Goal: Task Accomplishment & Management: Manage account settings

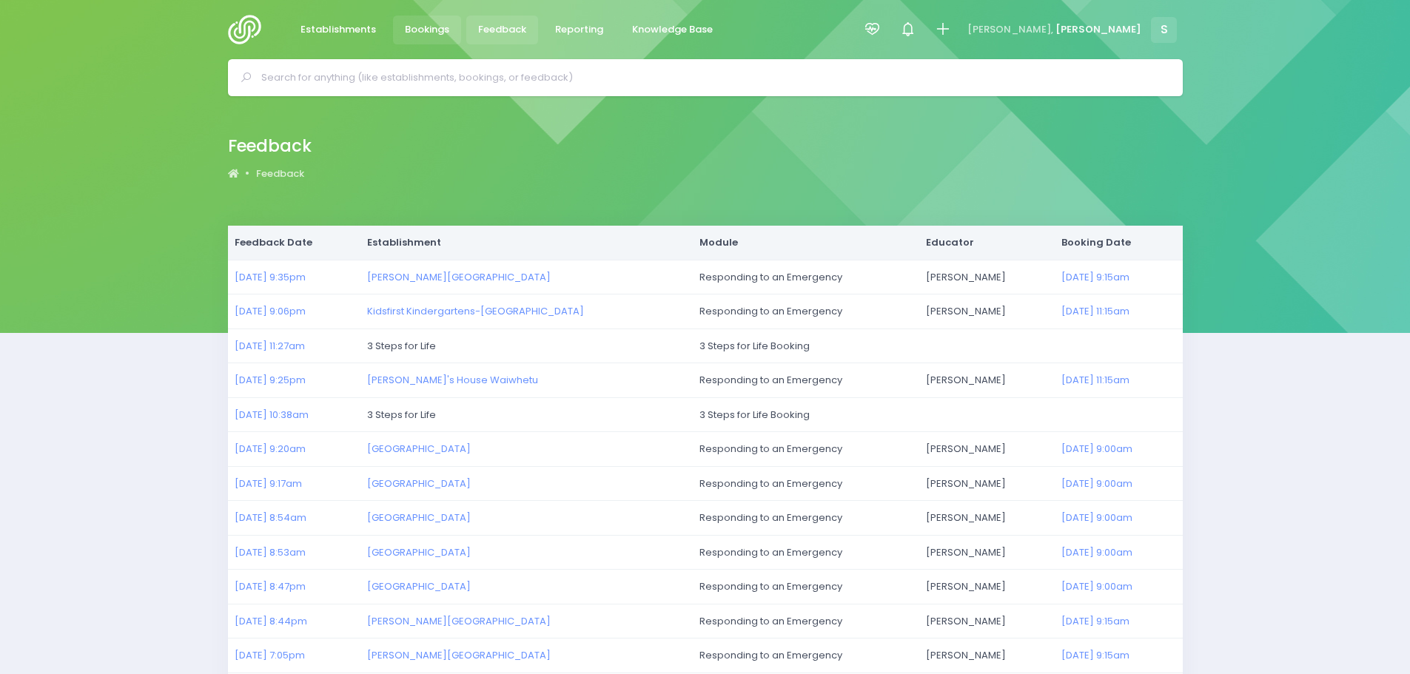
click at [446, 30] on span "Bookings" at bounding box center [427, 29] width 44 height 15
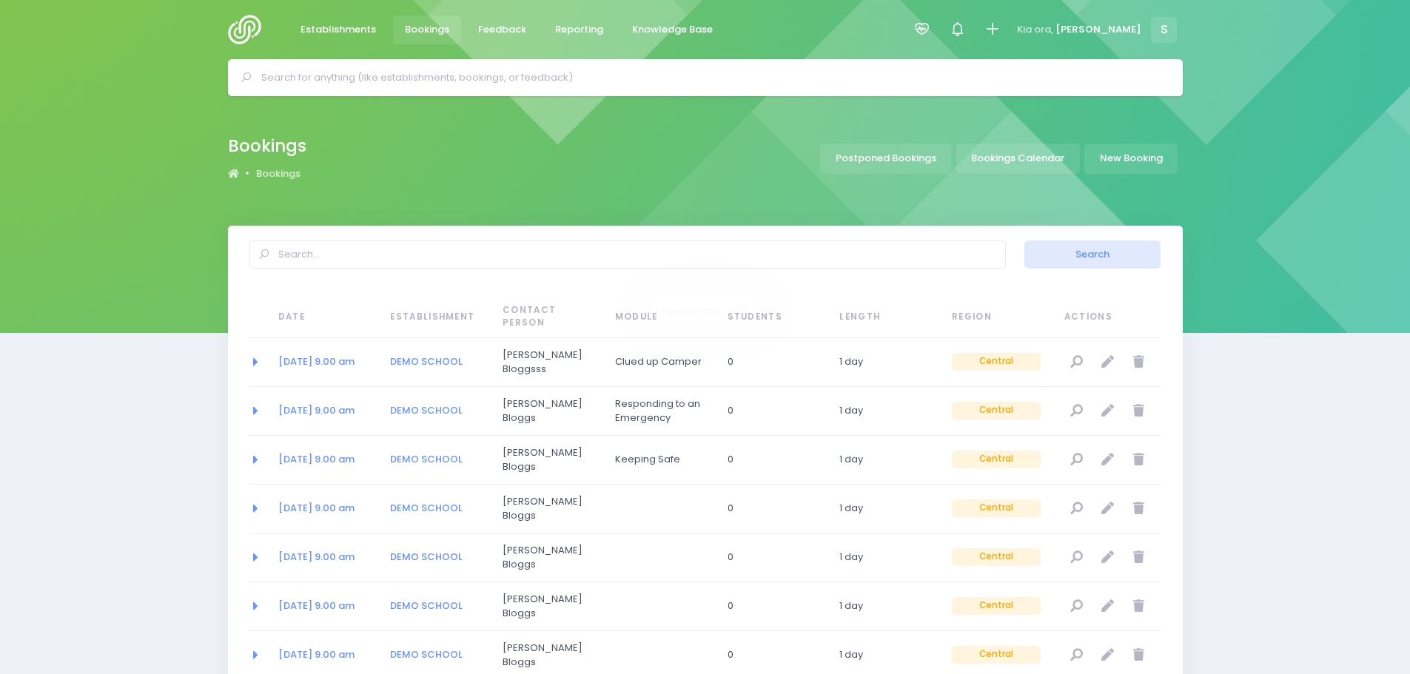
select select "20"
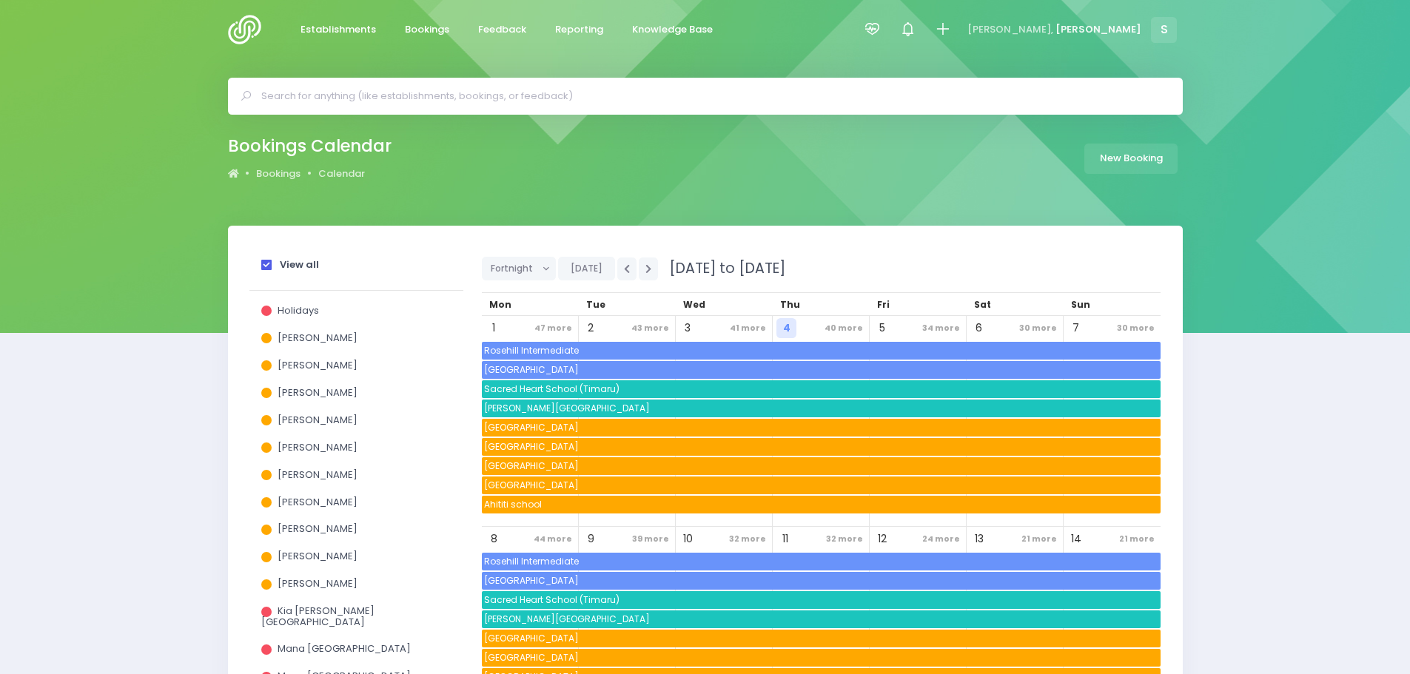
click at [263, 270] on span at bounding box center [266, 265] width 10 height 10
click at [0, 0] on input "View all" at bounding box center [0, 0] width 0 height 0
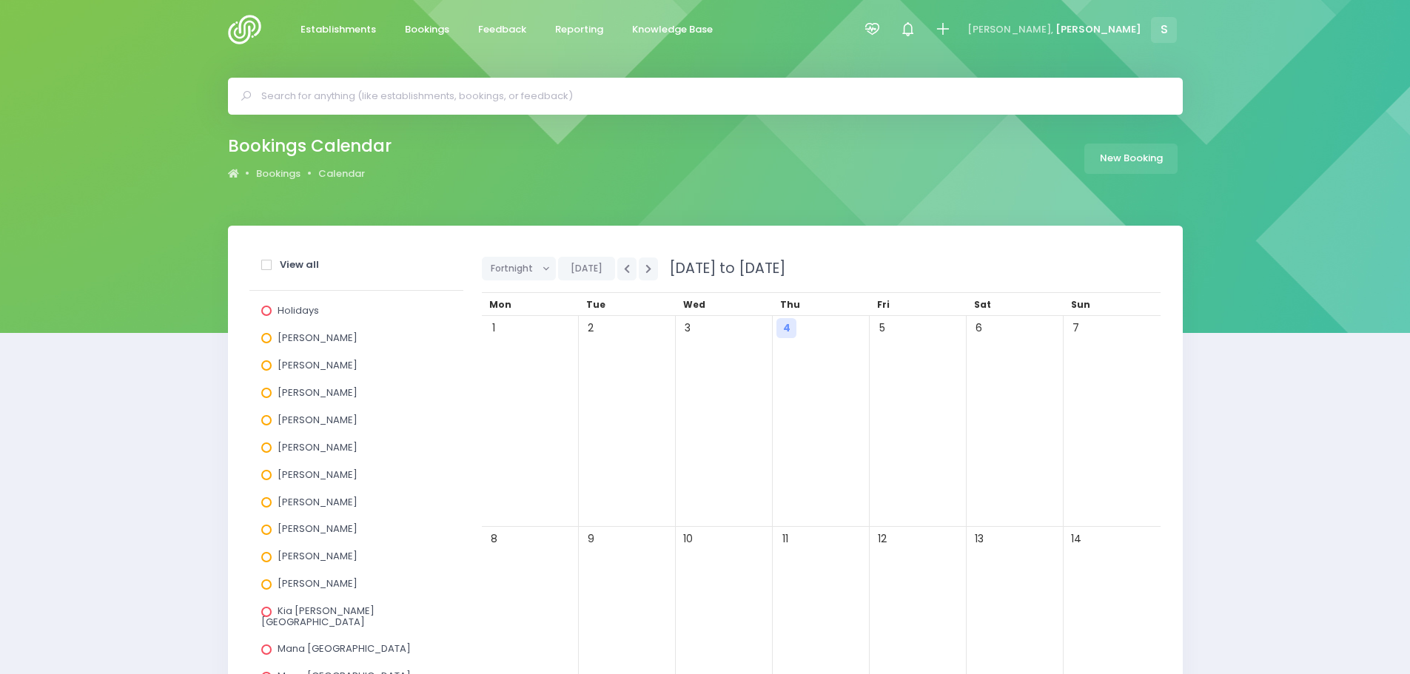
click at [264, 388] on span at bounding box center [266, 393] width 10 height 10
click at [0, 0] on input "[PERSON_NAME]" at bounding box center [0, 0] width 0 height 0
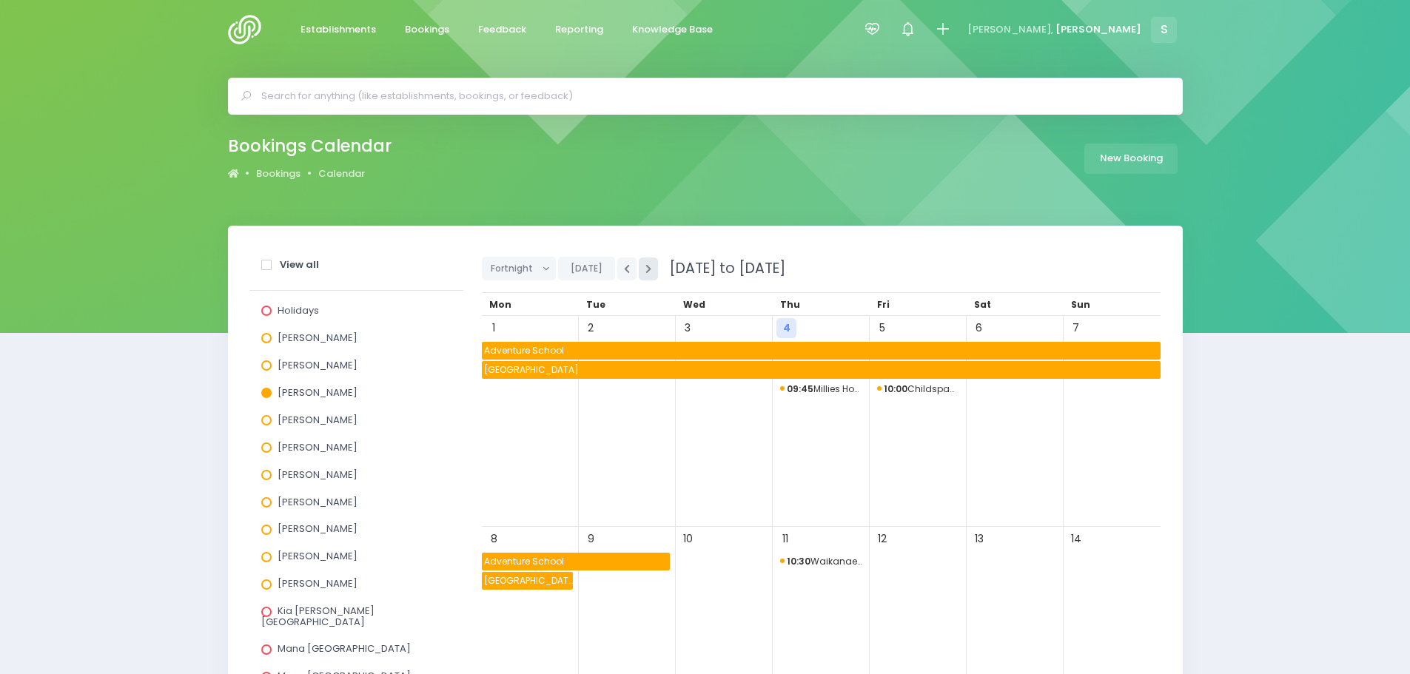
click at [642, 269] on button "button" at bounding box center [648, 269] width 19 height 23
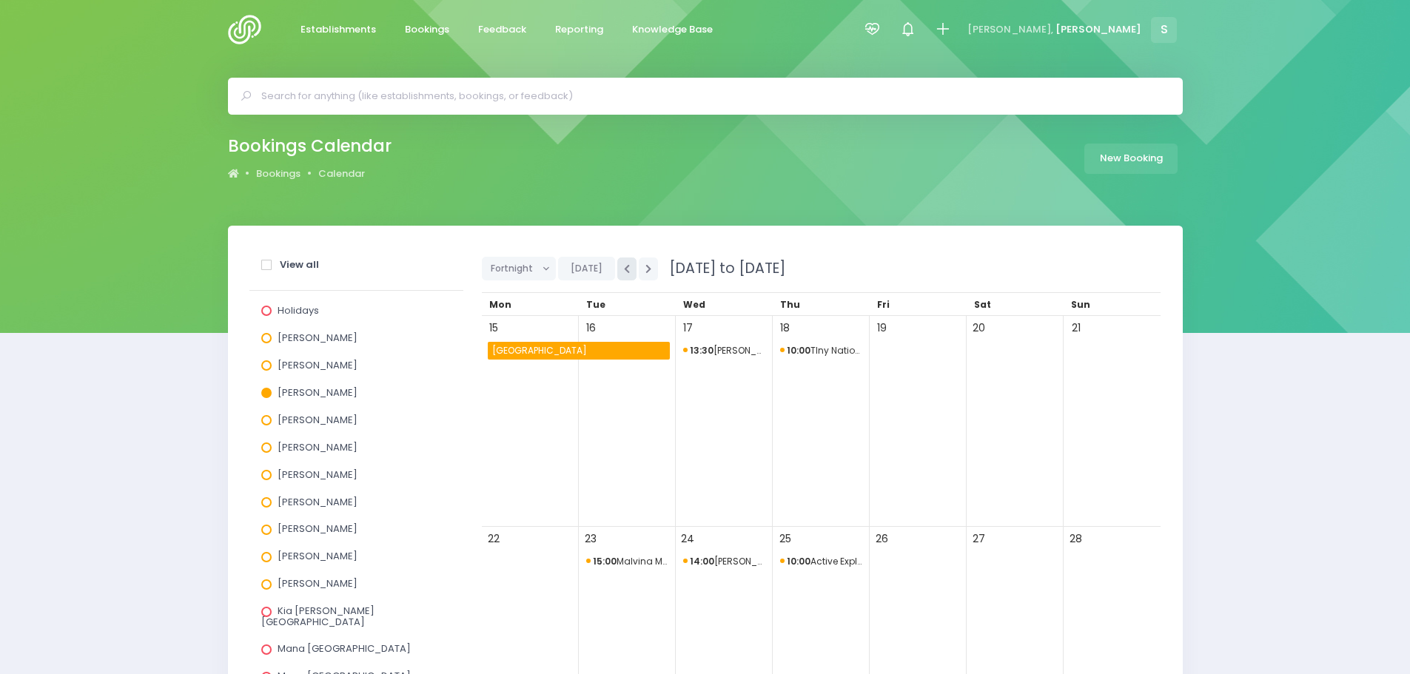
click at [627, 270] on icon "button" at bounding box center [627, 269] width 6 height 10
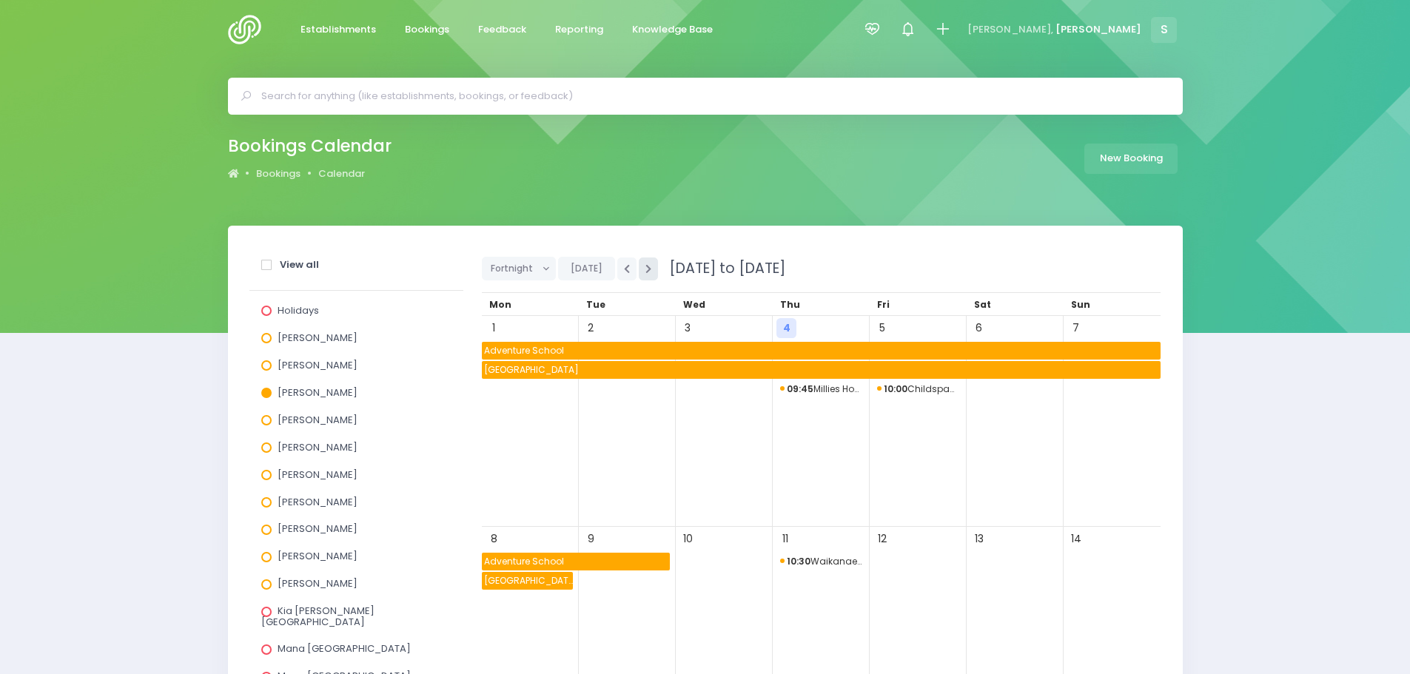
click at [651, 271] on button "button" at bounding box center [648, 269] width 19 height 23
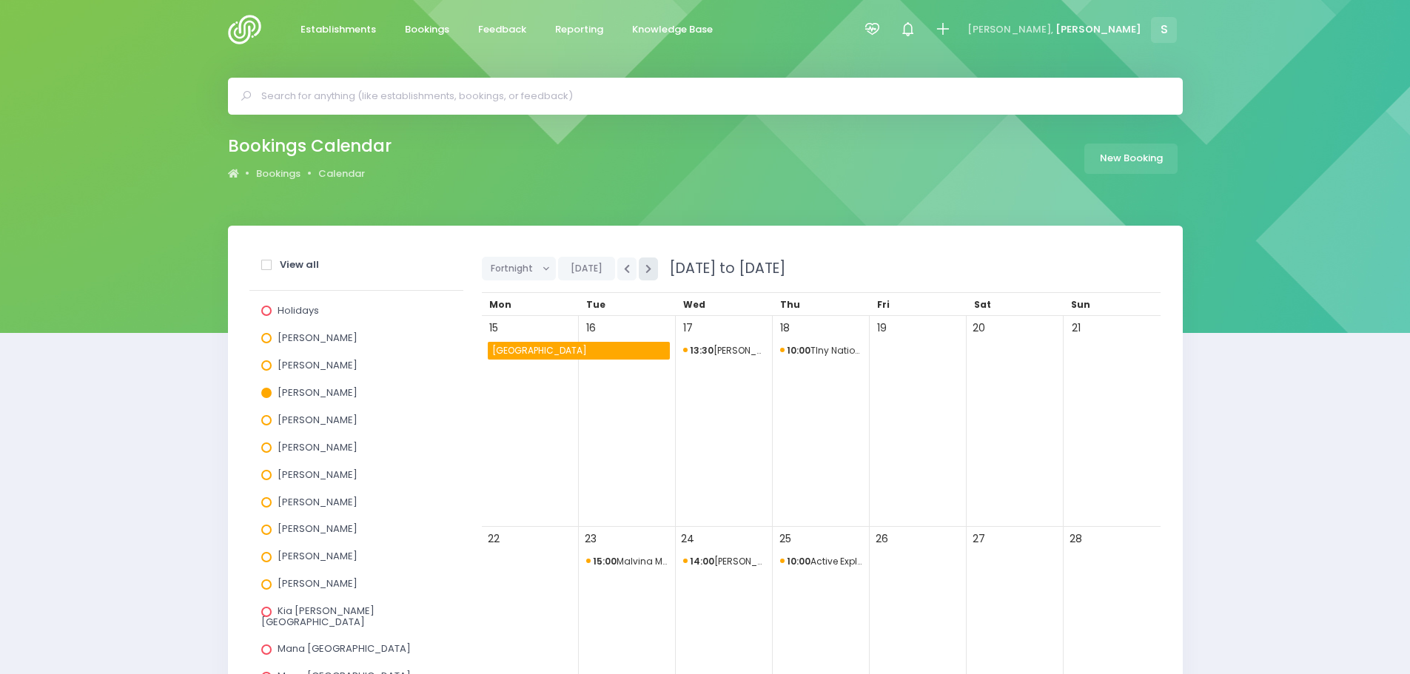
click at [649, 271] on button "button" at bounding box center [648, 269] width 19 height 23
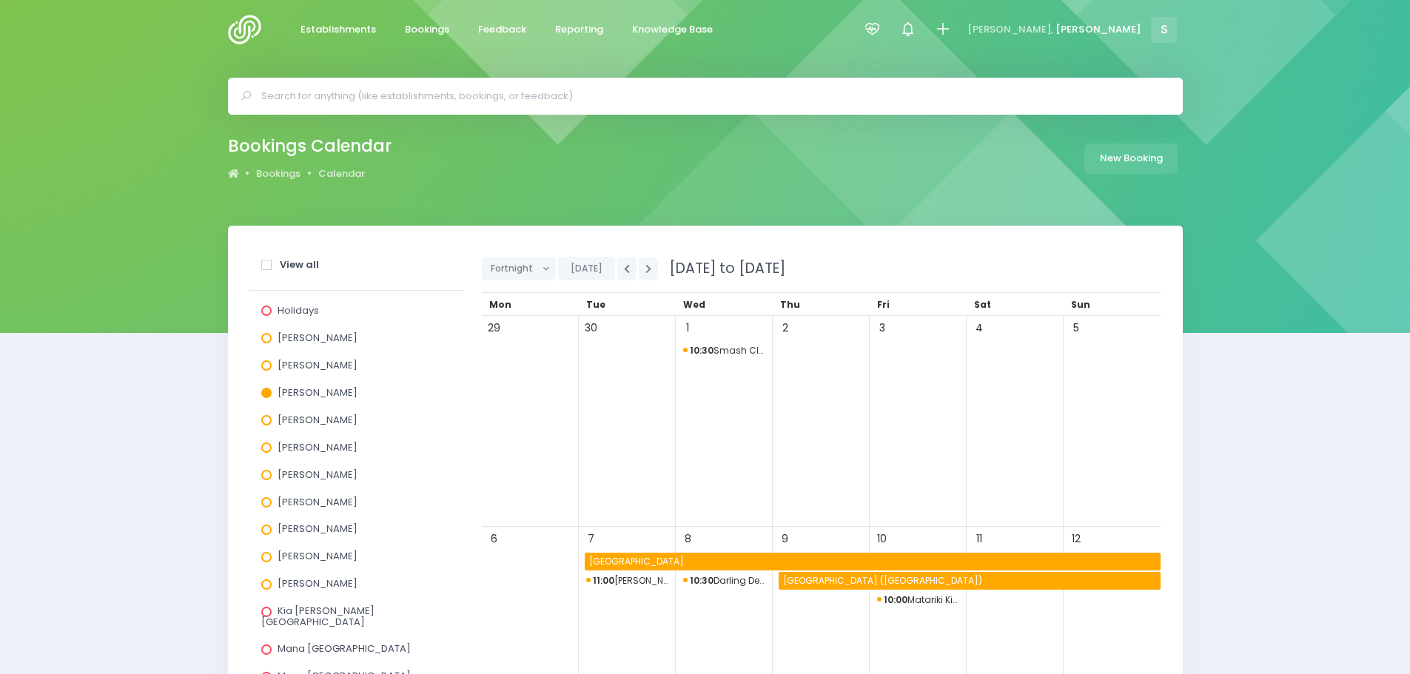
click at [737, 582] on span "10:30 Darling Dental" at bounding box center [724, 581] width 82 height 18
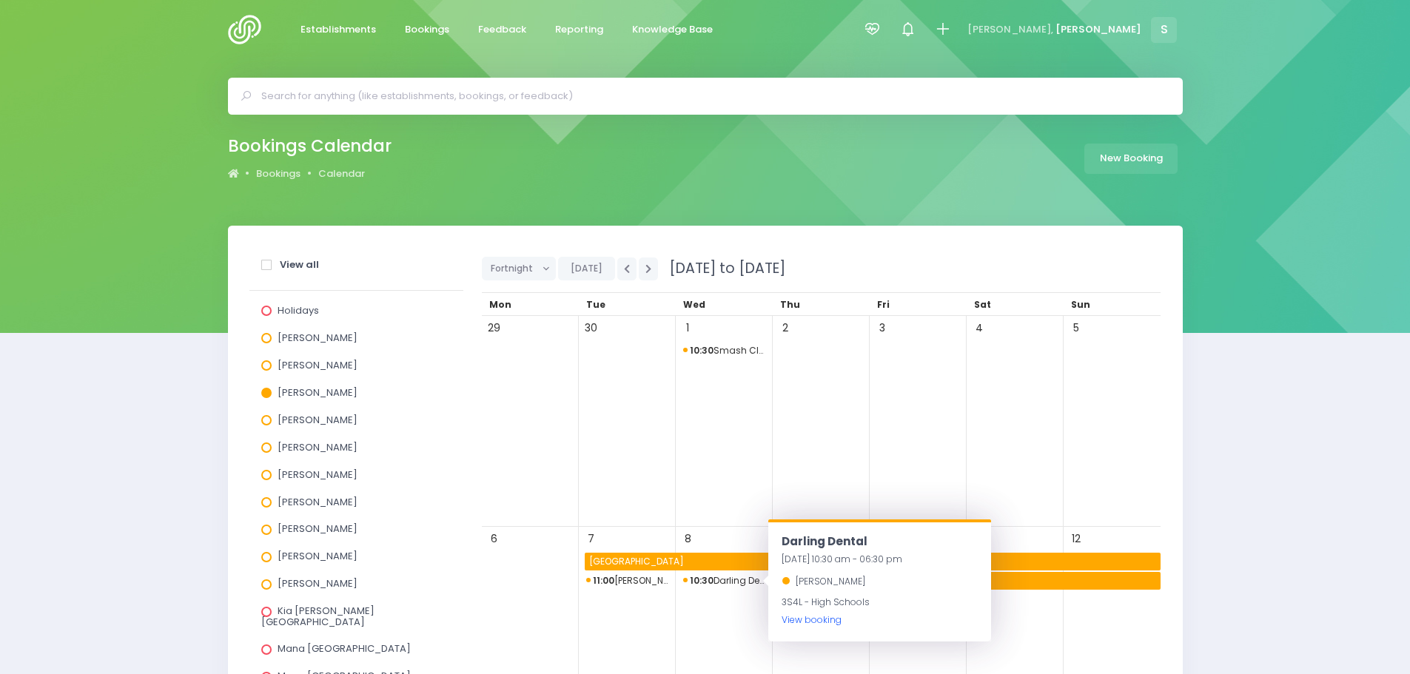
click at [802, 619] on link "View booking" at bounding box center [812, 620] width 60 height 13
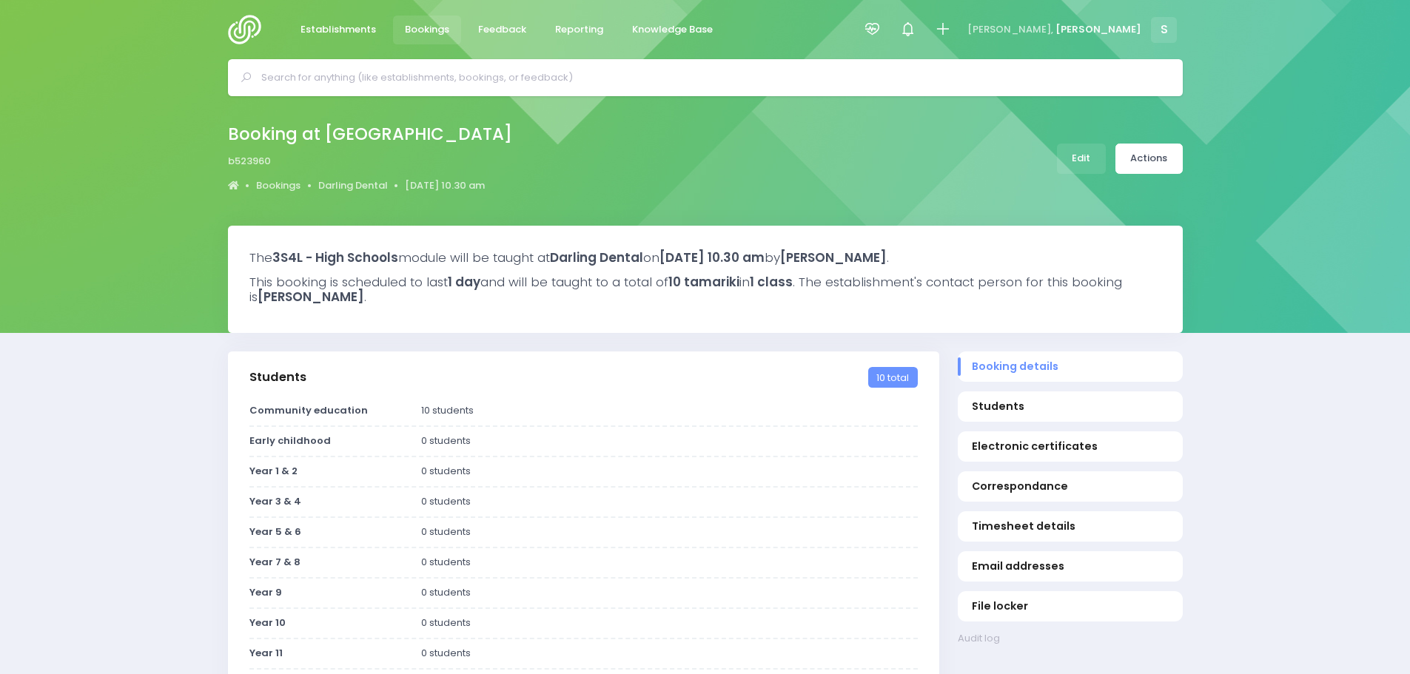
select select "5"
click at [1131, 162] on link "Actions" at bounding box center [1148, 159] width 67 height 30
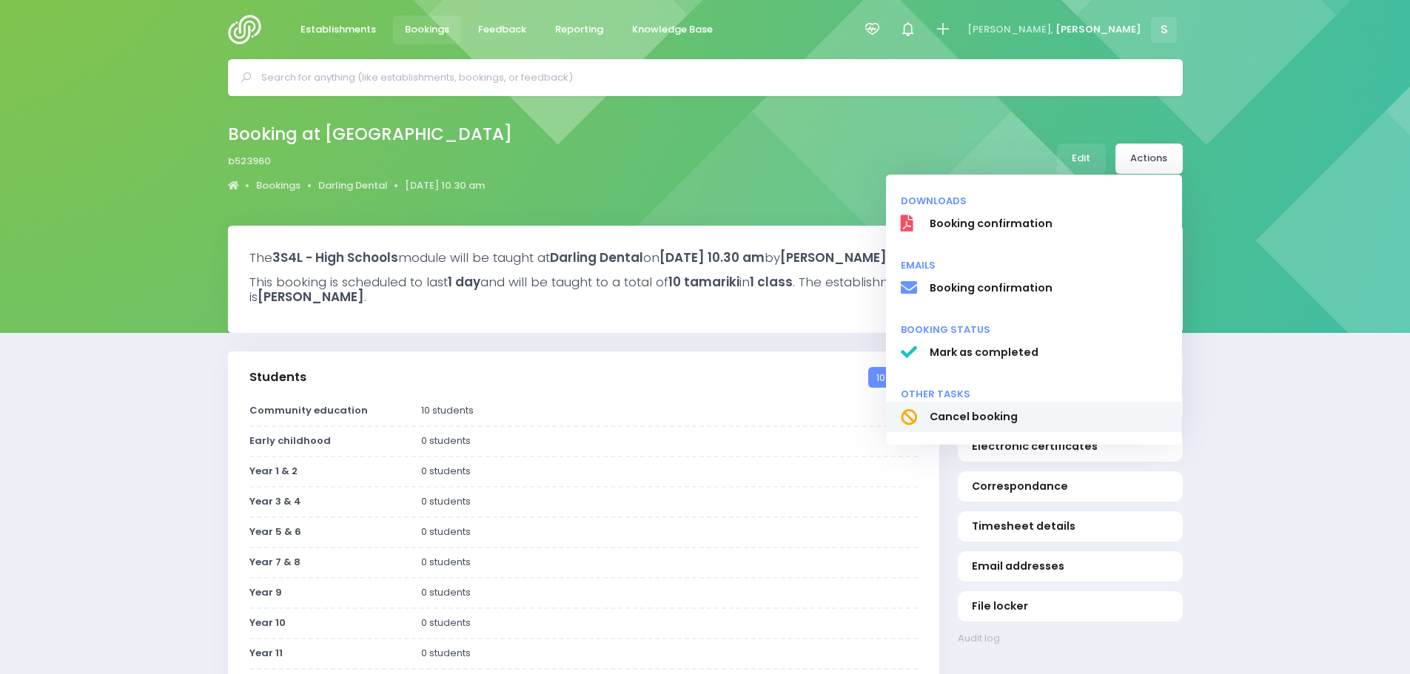
click at [953, 412] on span "Cancel booking" at bounding box center [1048, 417] width 238 height 16
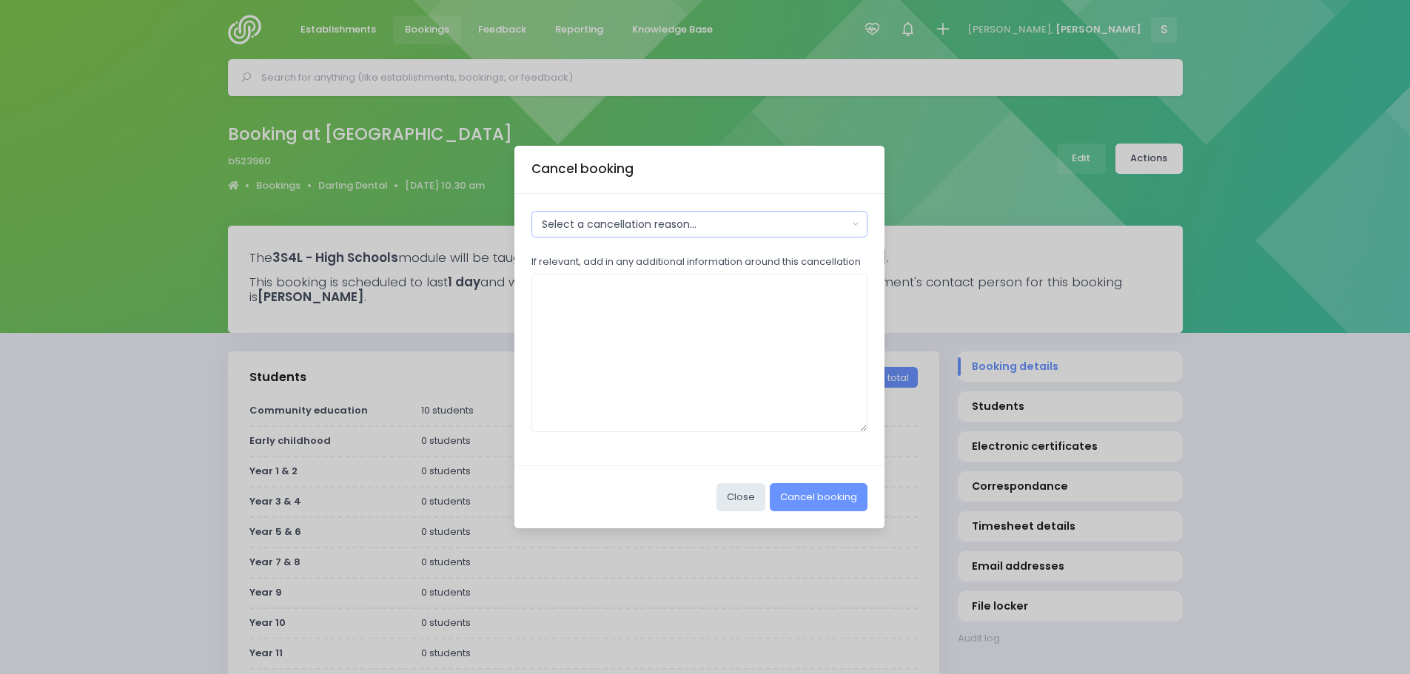
click at [658, 230] on div "Select a cancellation reason..." at bounding box center [695, 225] width 306 height 16
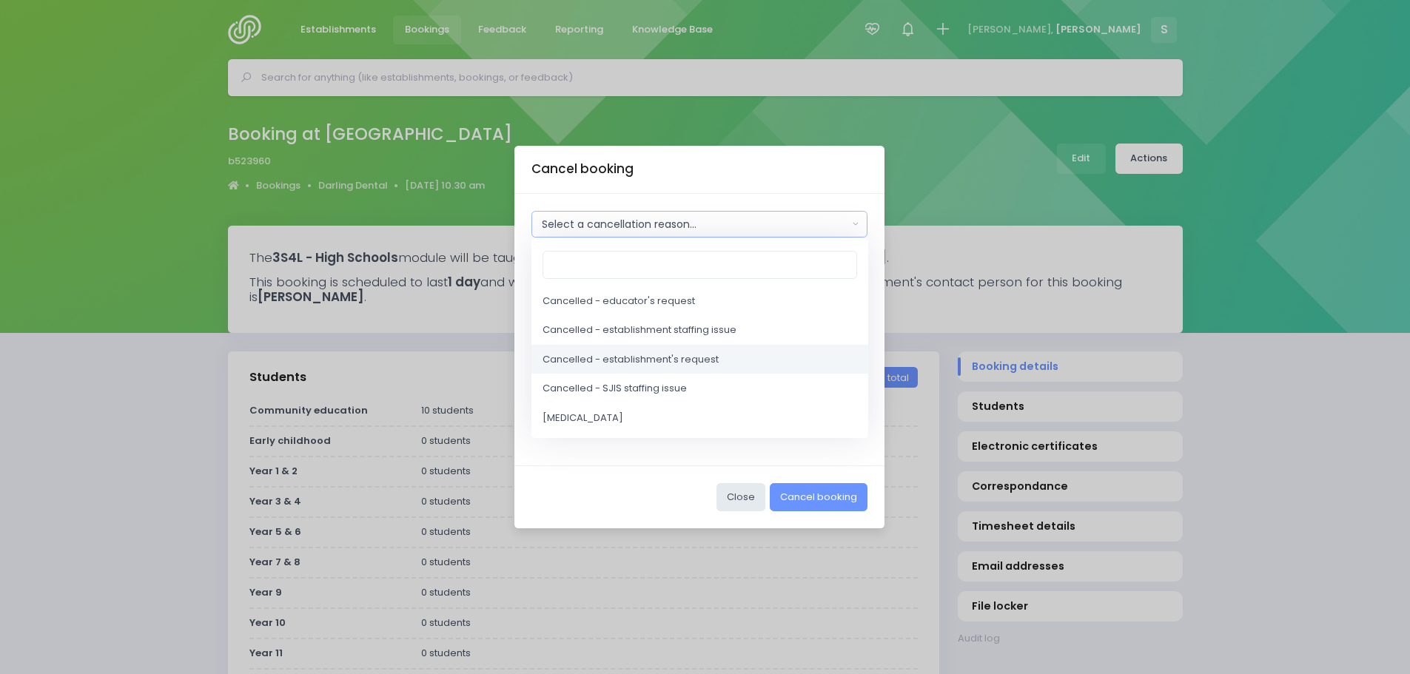
click at [664, 361] on span "Cancelled - establishment's request" at bounding box center [631, 359] width 176 height 15
select select "1"
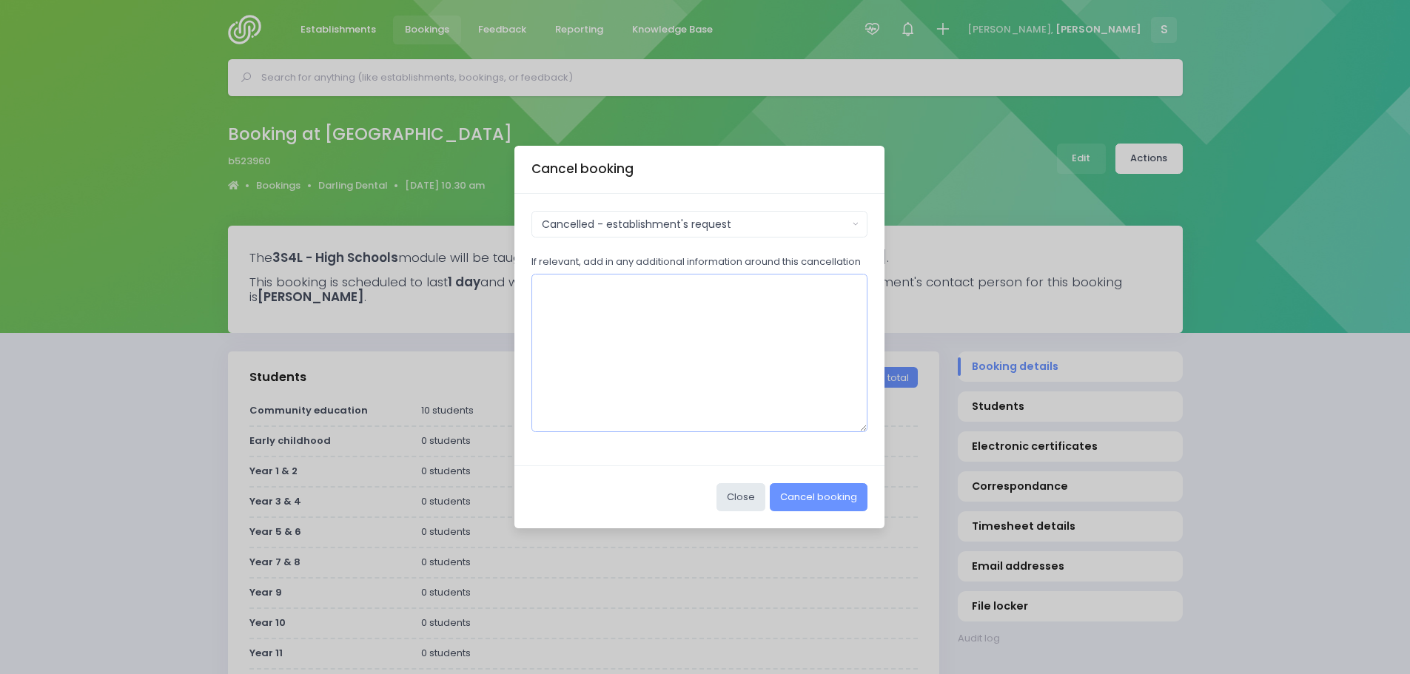
click at [569, 293] on textarea "If relevant, add in any additional information around this cancellation" at bounding box center [699, 353] width 337 height 158
type textarea "Establishment cancelled"
click at [833, 498] on button "Cancel booking" at bounding box center [819, 497] width 98 height 28
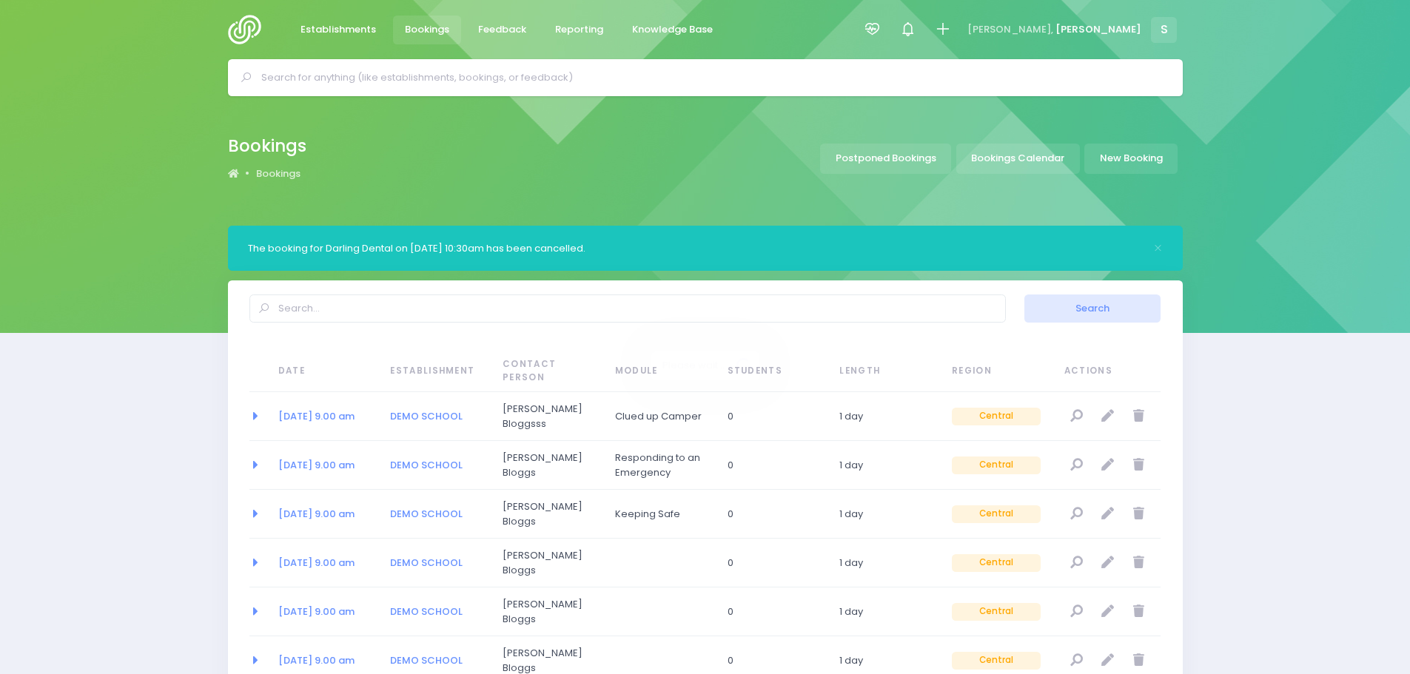
select select "20"
